Goal: Complete application form

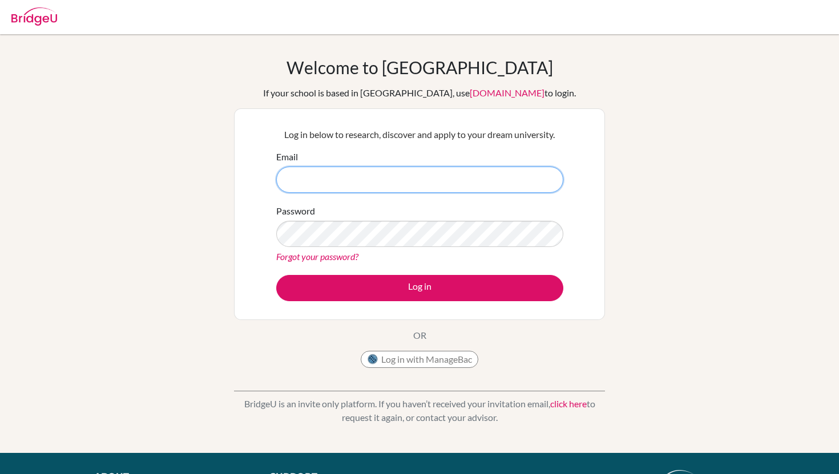
type input "tgabai@las.edu.pk"
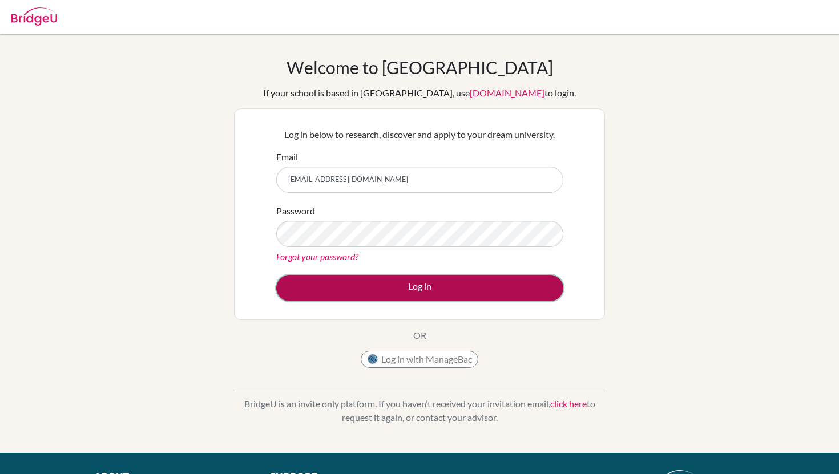
click at [432, 286] on button "Log in" at bounding box center [419, 288] width 287 height 26
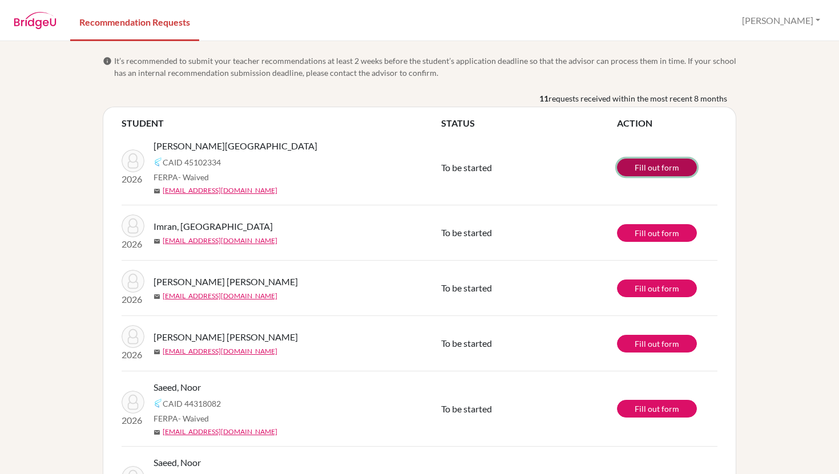
click at [653, 172] on link "Fill out form" at bounding box center [657, 168] width 80 height 18
